Goal: Task Accomplishment & Management: Manage account settings

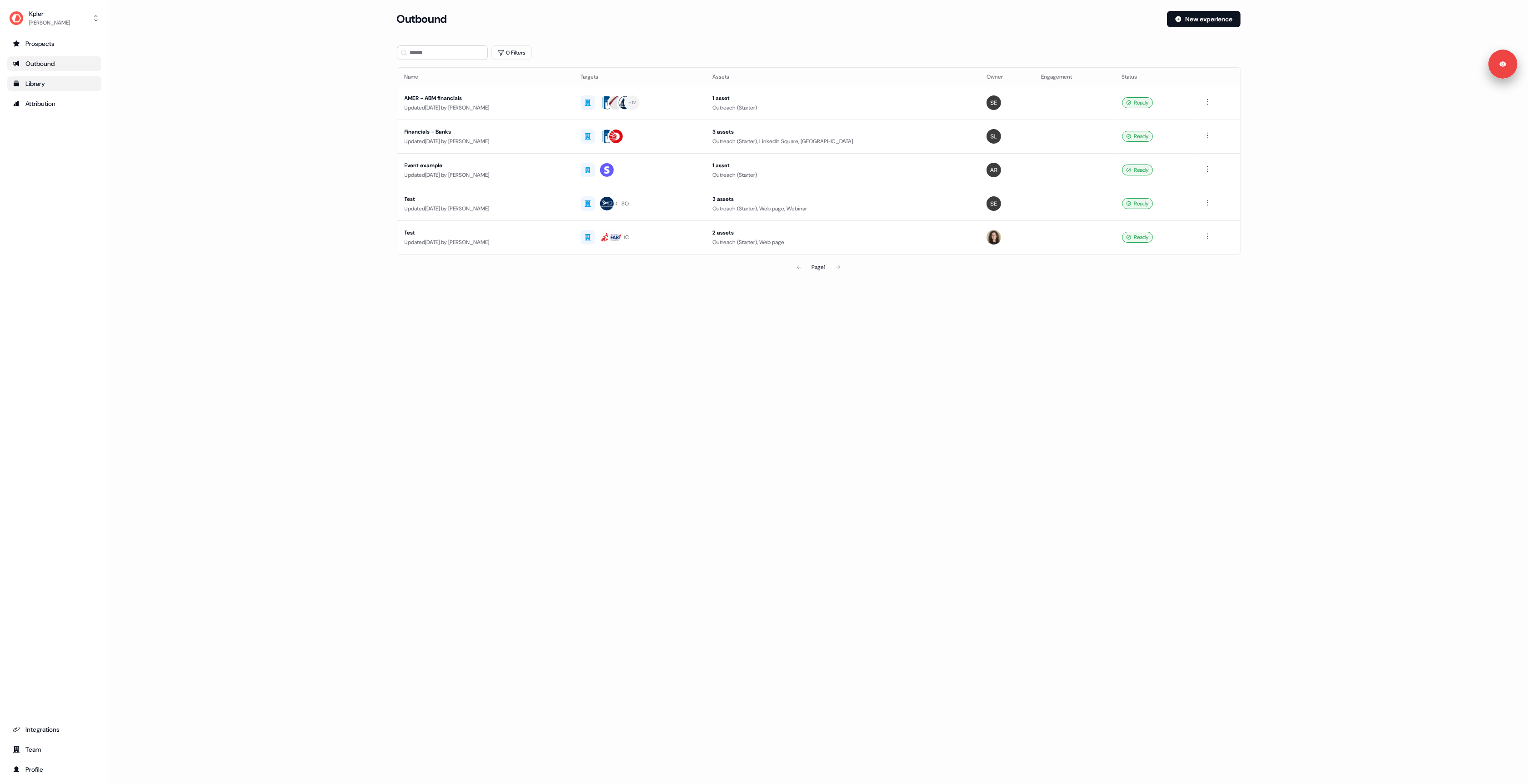
click at [36, 78] on link "Library" at bounding box center [54, 84] width 94 height 15
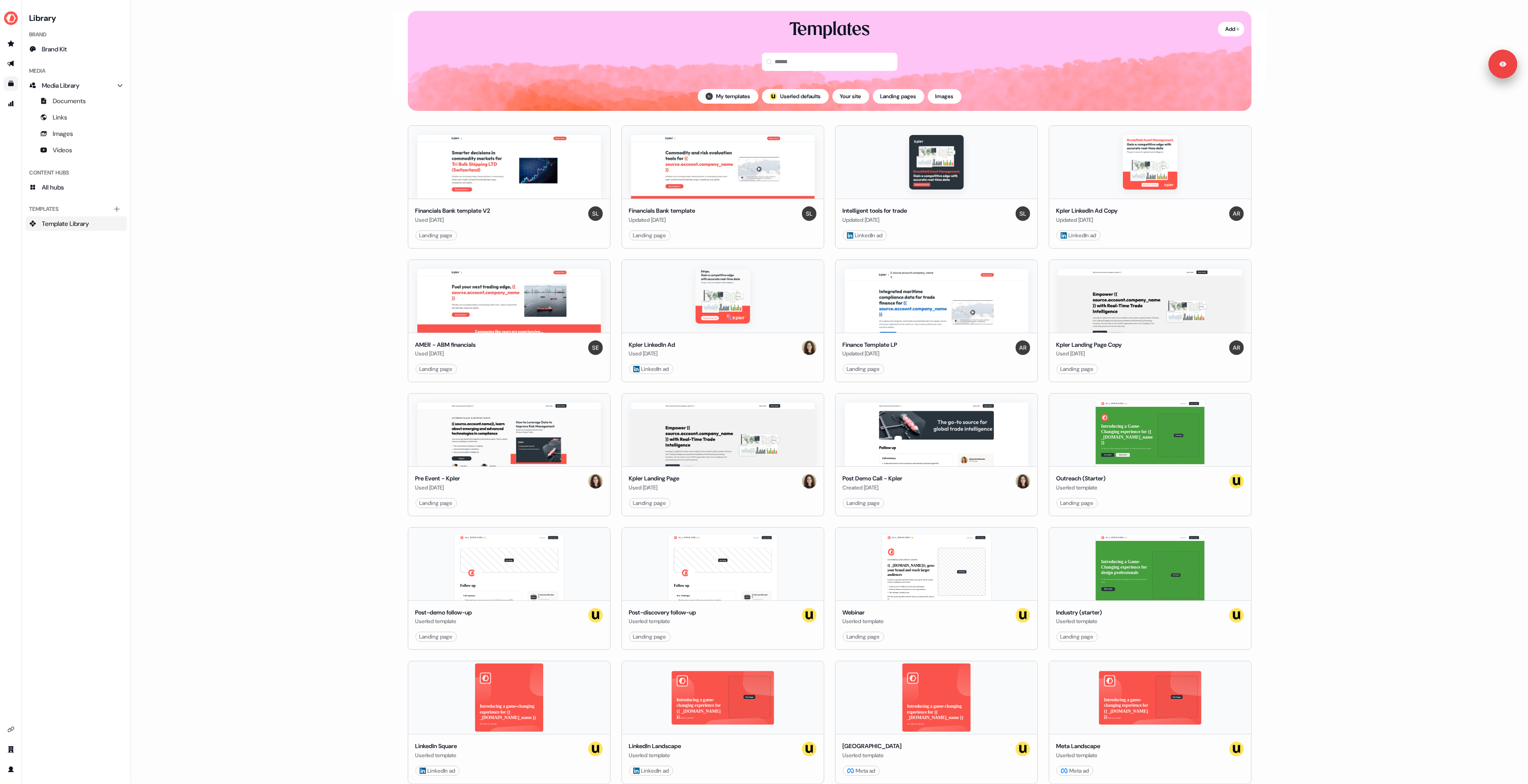
click at [305, 221] on main "Loading... Add Templates My templates ; Userled defaults Your site Landing page…" at bounding box center [829, 392] width 1397 height 784
click at [12, 99] on link "Go to attribution" at bounding box center [11, 103] width 15 height 15
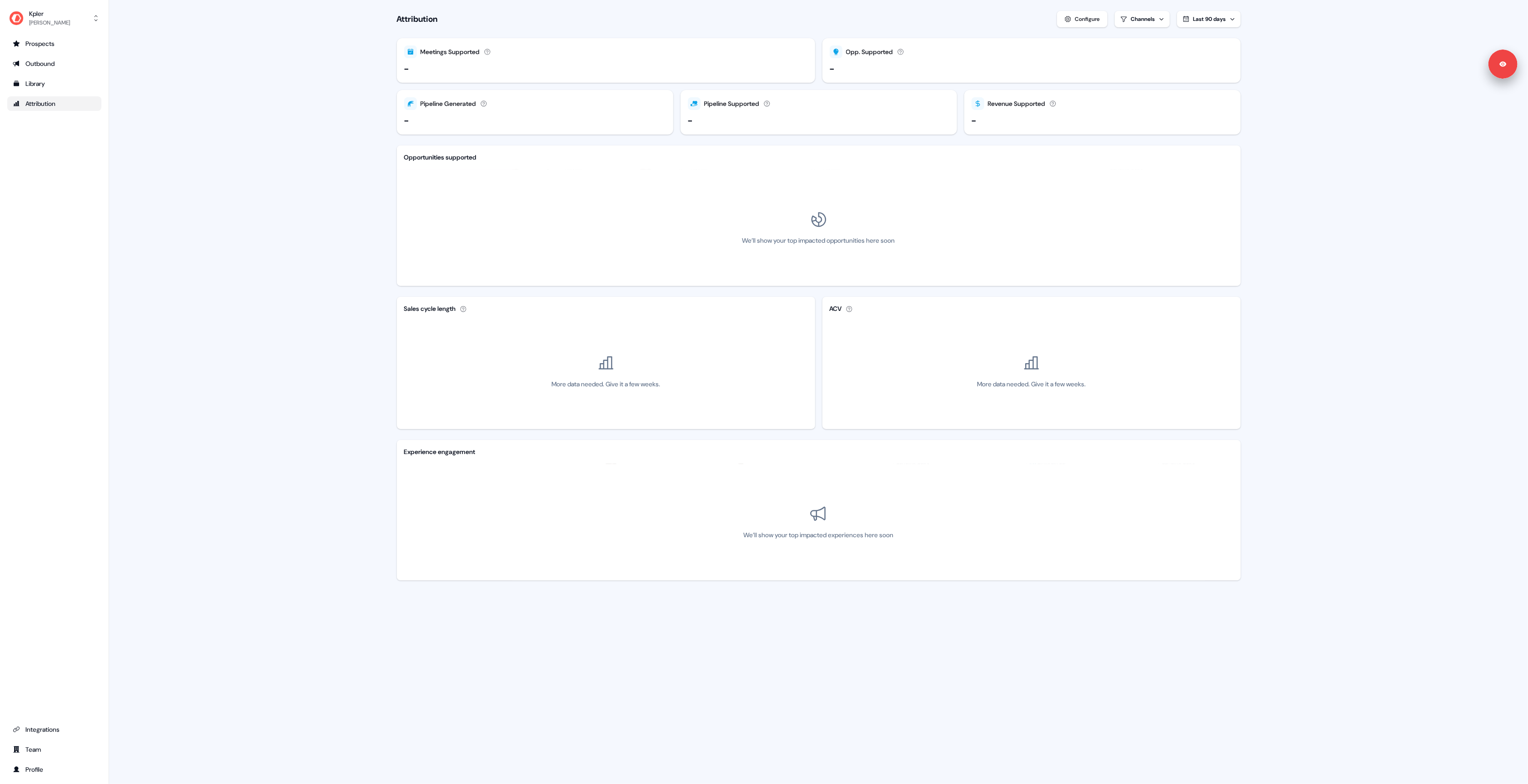
click at [1084, 17] on div "Configure" at bounding box center [1088, 19] width 25 height 9
click at [772, 452] on div "Closed Won" at bounding box center [819, 451] width 158 height 9
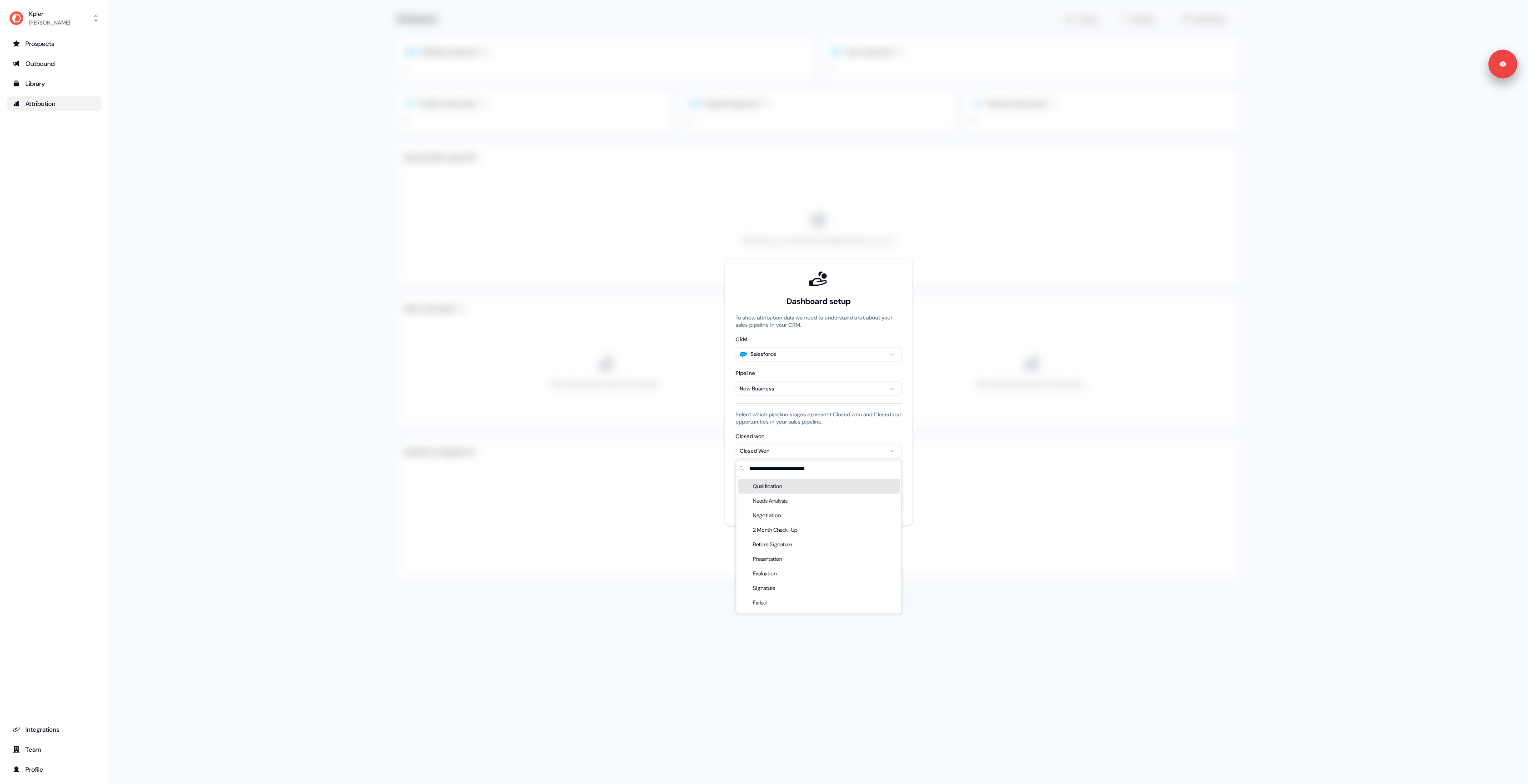
click at [731, 470] on div "Dashboard setup To show attribution data we need to understand a bit about your…" at bounding box center [819, 392] width 188 height 267
click at [38, 234] on div "Prospects Outbound Library Attribution Integrations Team Profile" at bounding box center [54, 406] width 94 height 741
click at [36, 69] on link "Outbound" at bounding box center [54, 63] width 94 height 15
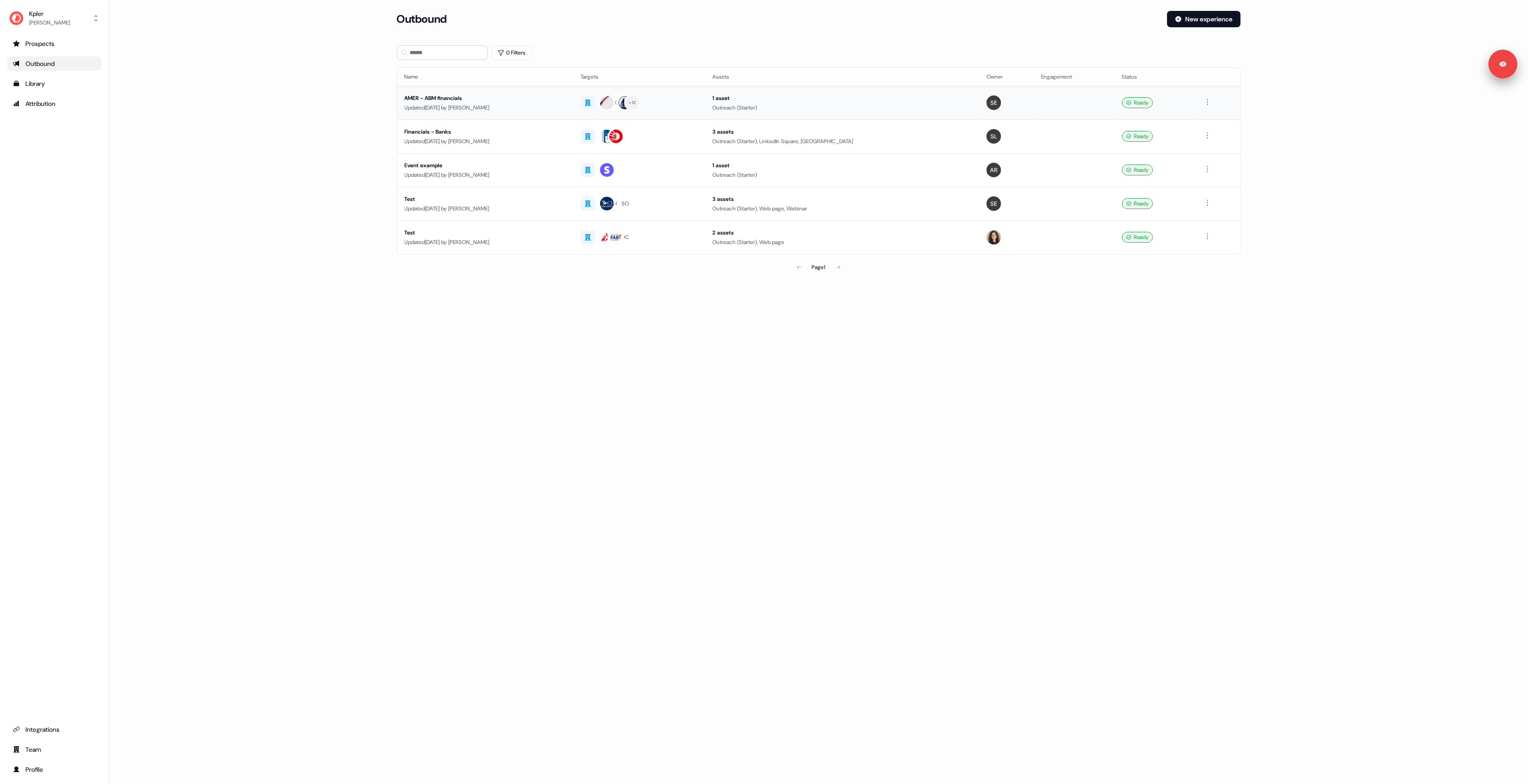
drag, startPoint x: 295, startPoint y: 114, endPoint x: 526, endPoint y: 106, distance: 231.1
click at [323, 113] on main "Loading... Outbound New experience 0 Filters Name Targets Assets Owner Engageme…" at bounding box center [819, 156] width 1419 height 291
click at [526, 107] on div "Updated 1 day ago by Aleksandra Rakowska" at bounding box center [485, 107] width 161 height 9
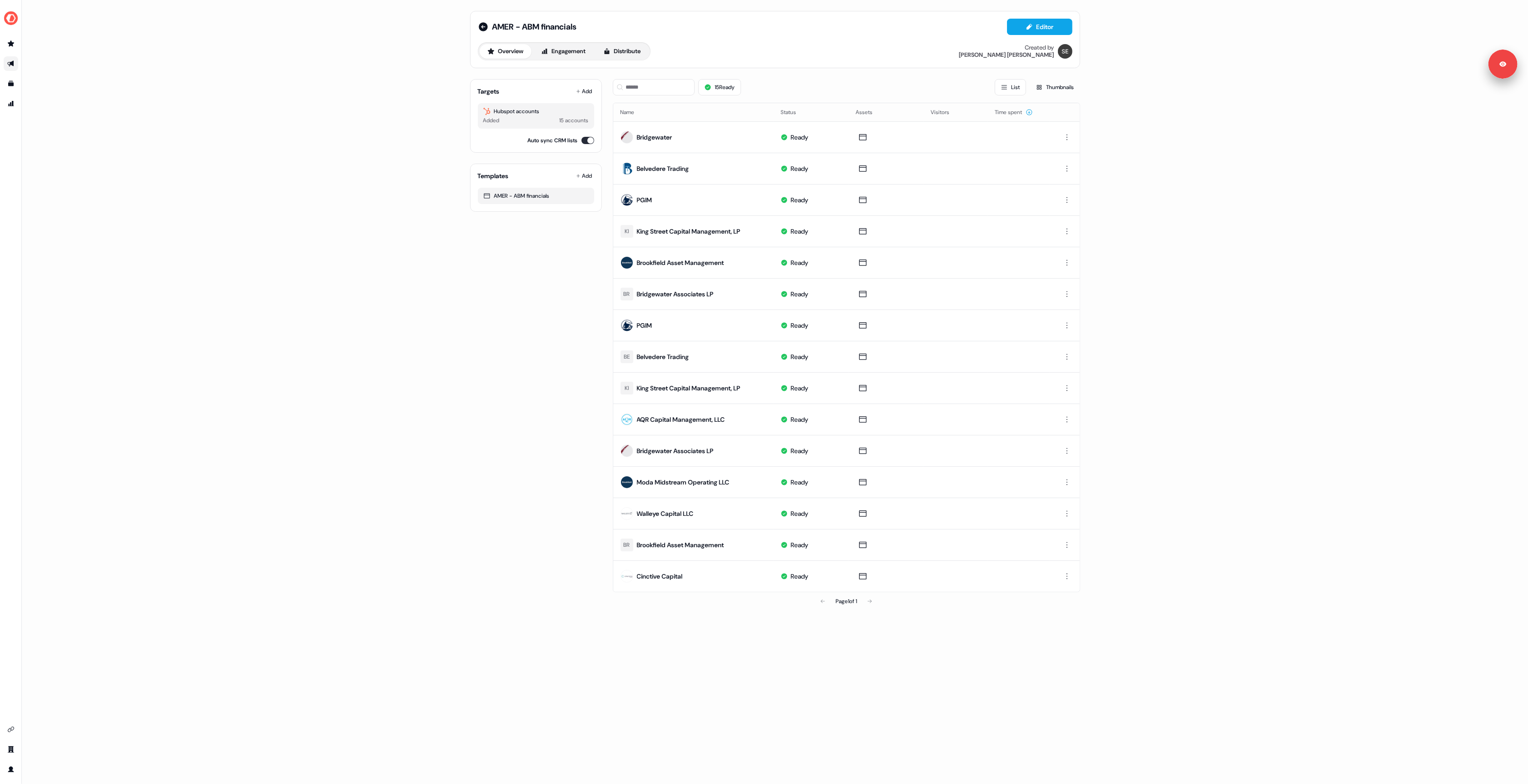
click at [453, 317] on div "AMER - ABM financials Editor Overview Engagement Distribute Created by Sabastia…" at bounding box center [775, 392] width 1506 height 784
click at [862, 120] on link "Edit" at bounding box center [861, 116] width 30 height 12
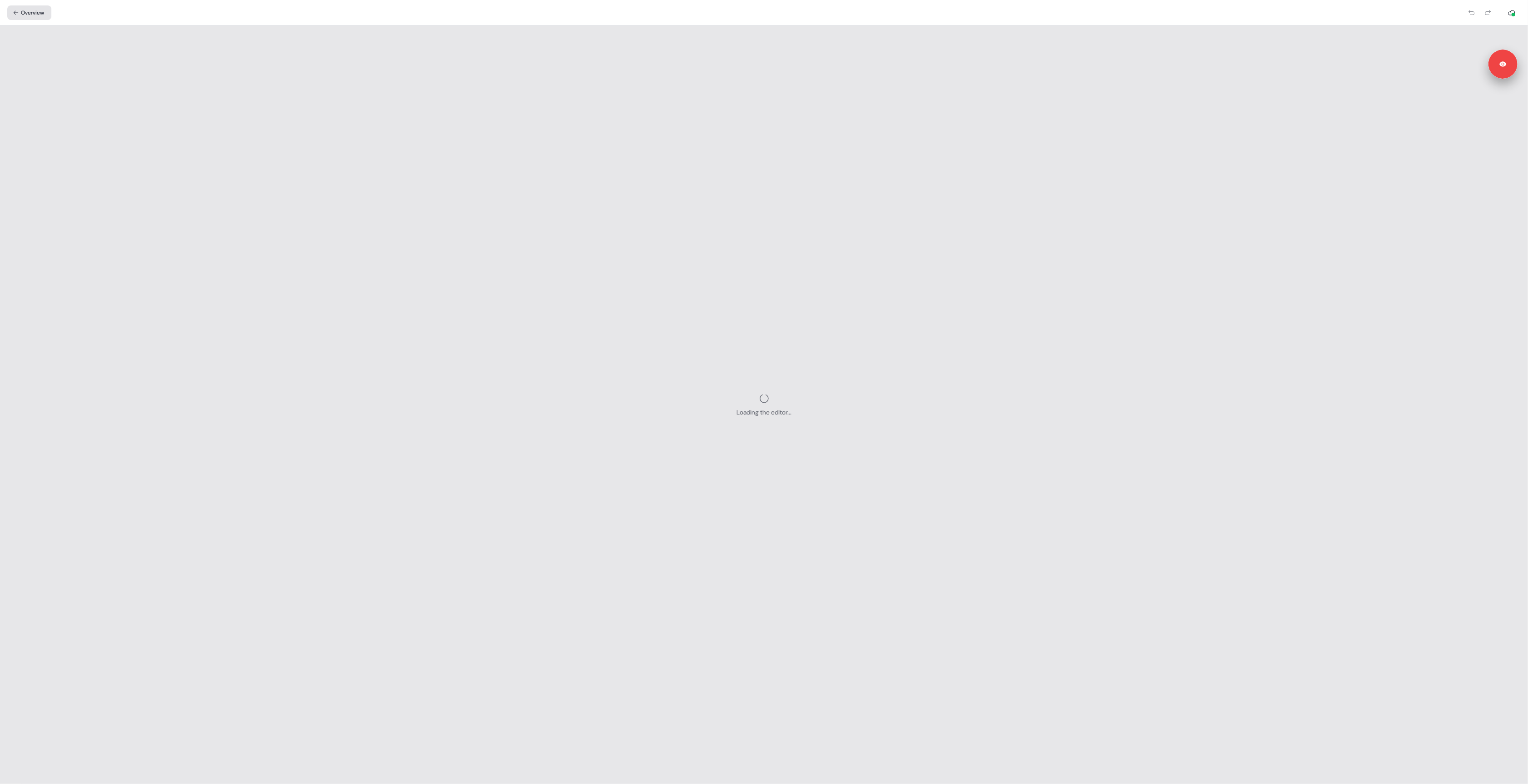
click at [32, 6] on button "Overview" at bounding box center [29, 12] width 44 height 15
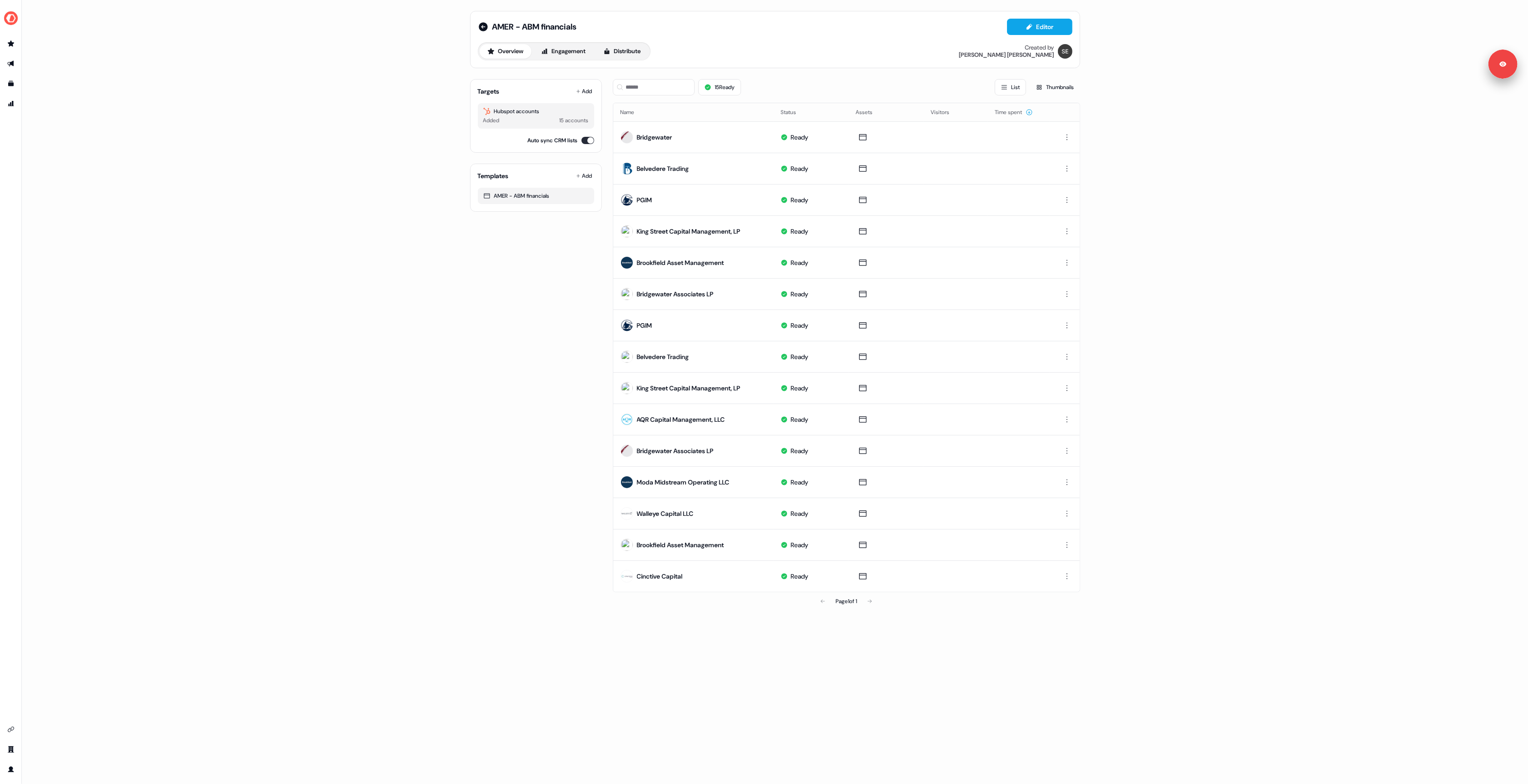
click at [231, 83] on div "AMER - ABM financials Editor Overview Engagement Distribute Created by [PERSON_…" at bounding box center [775, 392] width 1506 height 784
click at [13, 17] on img "side nav menu" at bounding box center [11, 18] width 15 height 15
click at [40, 78] on div "Logout" at bounding box center [47, 75] width 87 height 17
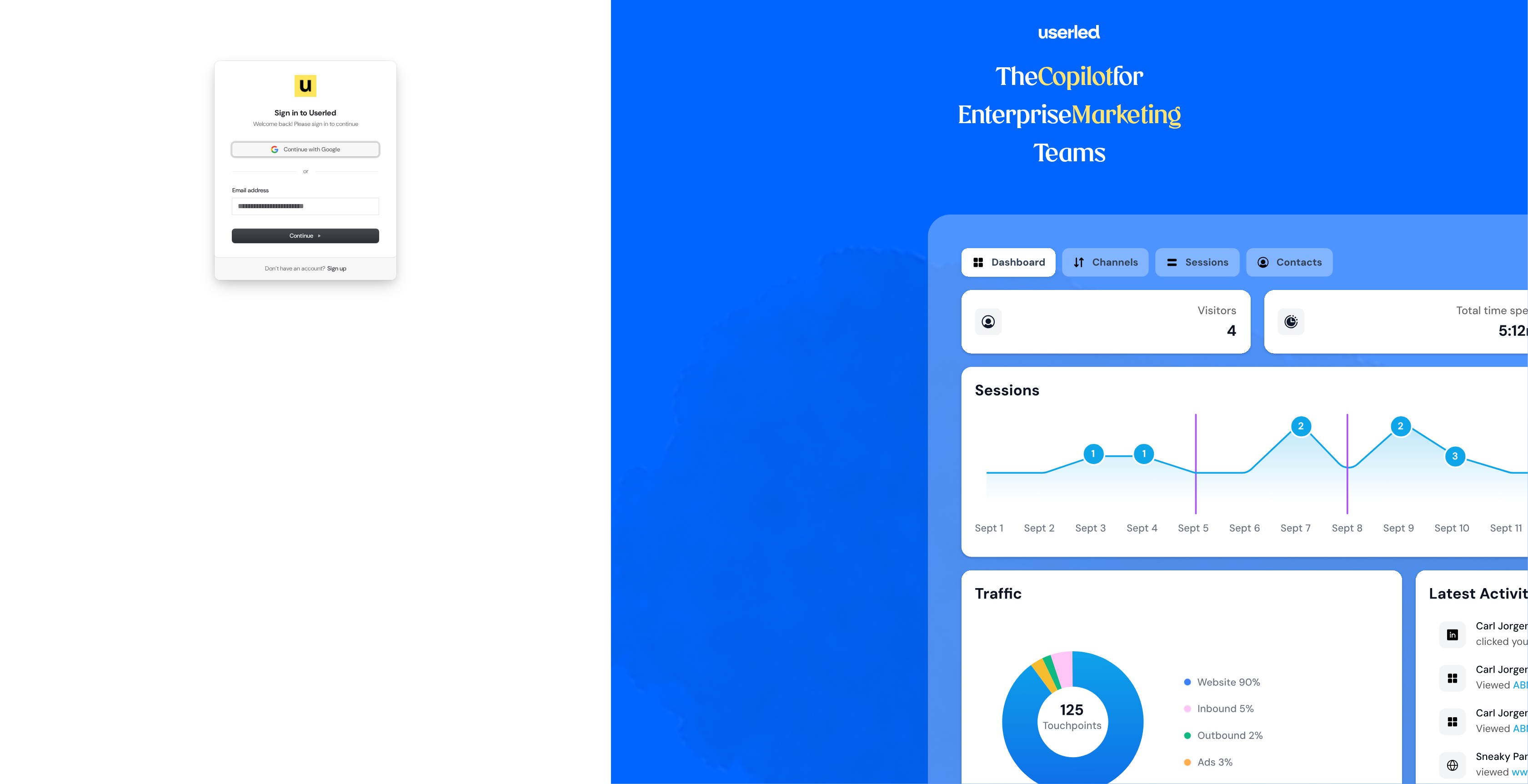
click at [328, 146] on span "Continue with Google" at bounding box center [311, 149] width 56 height 8
